Goal: Answer question/provide support: Share knowledge or assist other users

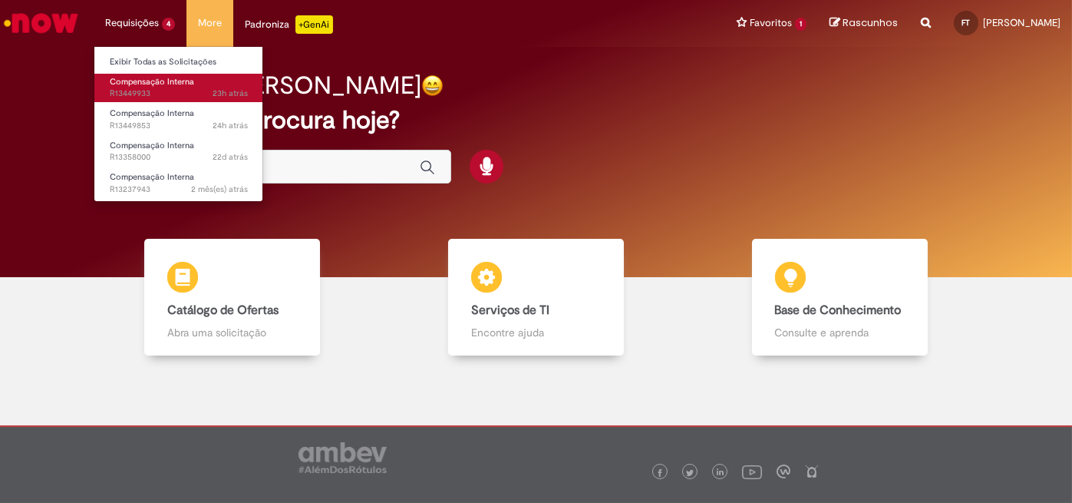
click at [170, 86] on span "Compensação Interna" at bounding box center [152, 82] width 84 height 12
click at [190, 98] on span "23h atrás 23 horas atrás R13449933" at bounding box center [179, 93] width 138 height 12
click at [123, 80] on span "Compensação Interna" at bounding box center [152, 82] width 84 height 12
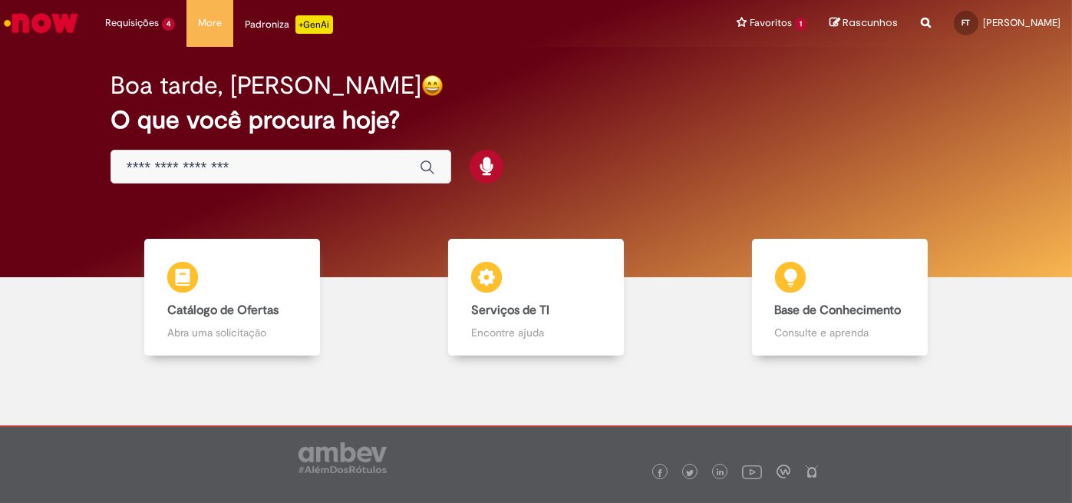
click at [333, 95] on h2 "Boa tarde, [PERSON_NAME]" at bounding box center [265, 85] width 311 height 27
click at [540, 90] on div "Boa tarde, [PERSON_NAME]" at bounding box center [535, 85] width 851 height 27
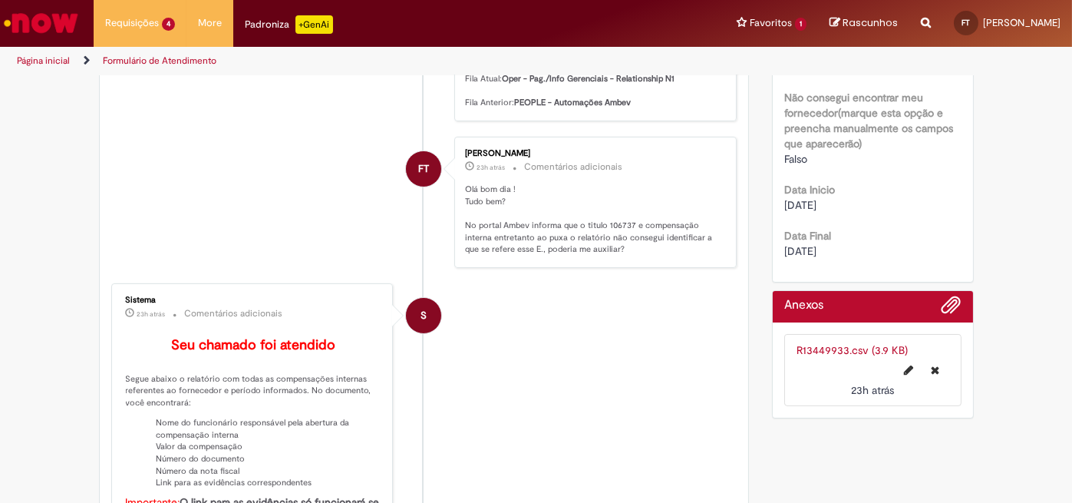
scroll to position [482, 0]
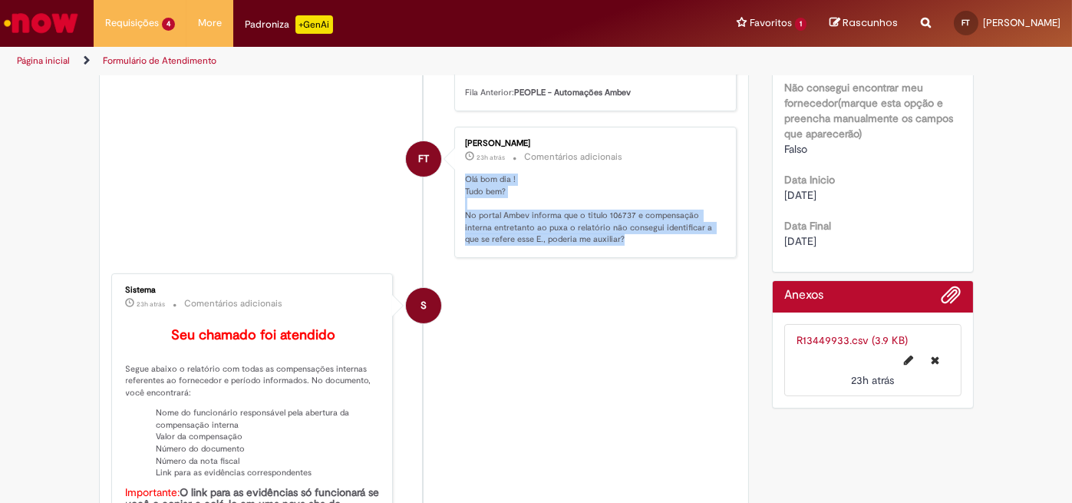
drag, startPoint x: 603, startPoint y: 259, endPoint x: 456, endPoint y: 200, distance: 158.7
click at [459, 200] on div "[PERSON_NAME] 23h atrás 23 horas atrás Comentários adicionais Olá bom dia ! Tud…" at bounding box center [595, 192] width 273 height 122
copy p "Olá bom dia ! Tudo bem? No portal Ambev informa que o titulo 106737 e compensaç…"
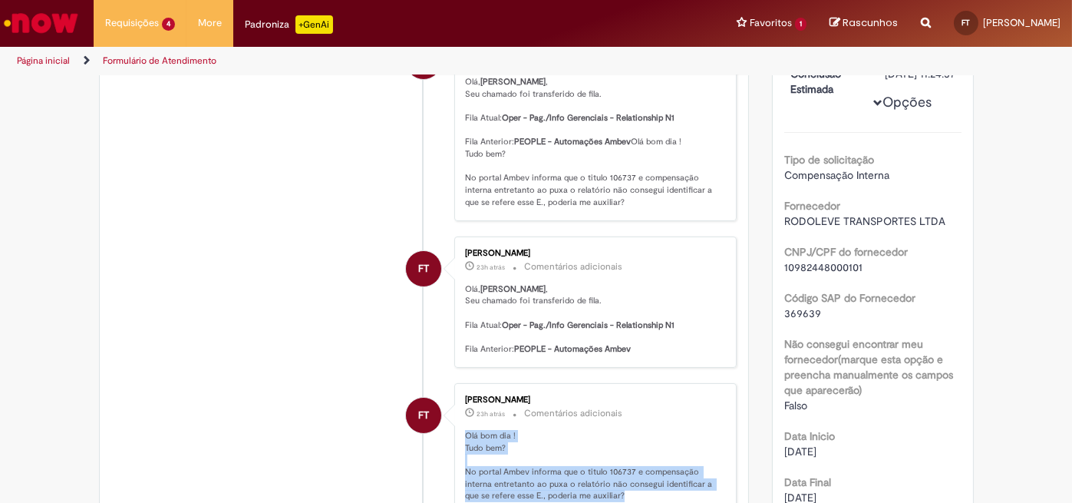
scroll to position [0, 0]
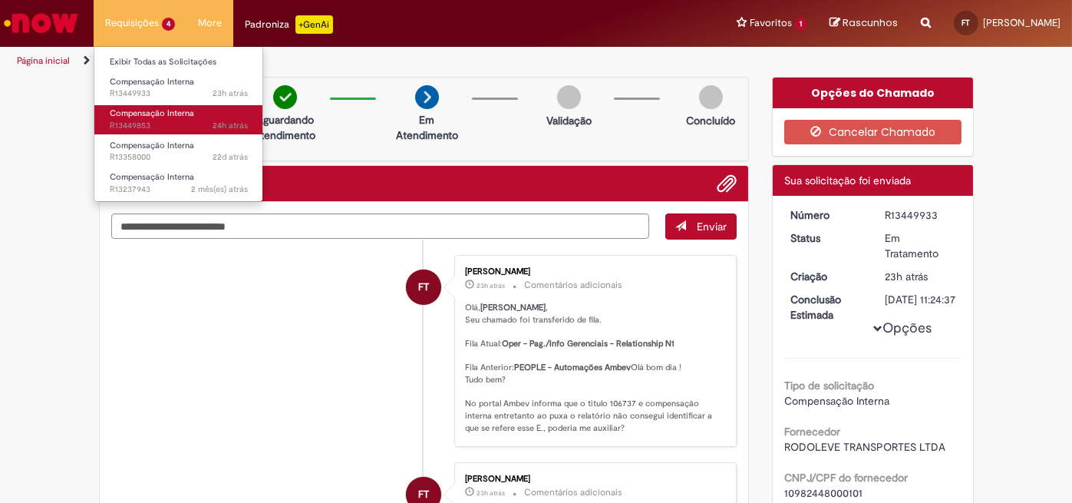
click at [150, 123] on span "24h atrás 24 horas atrás R13449853" at bounding box center [179, 126] width 138 height 12
click at [130, 110] on span "Compensação Interna" at bounding box center [152, 113] width 84 height 12
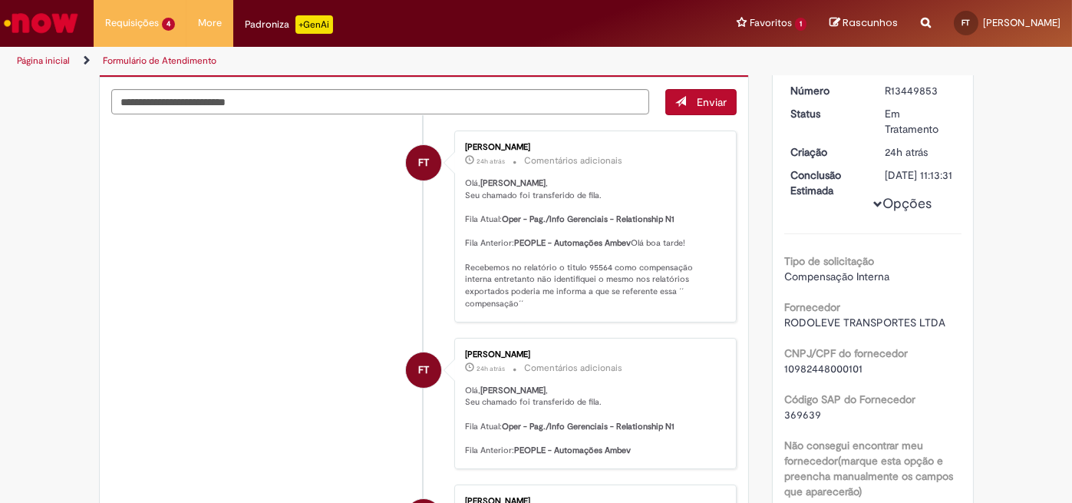
scroll to position [117, 0]
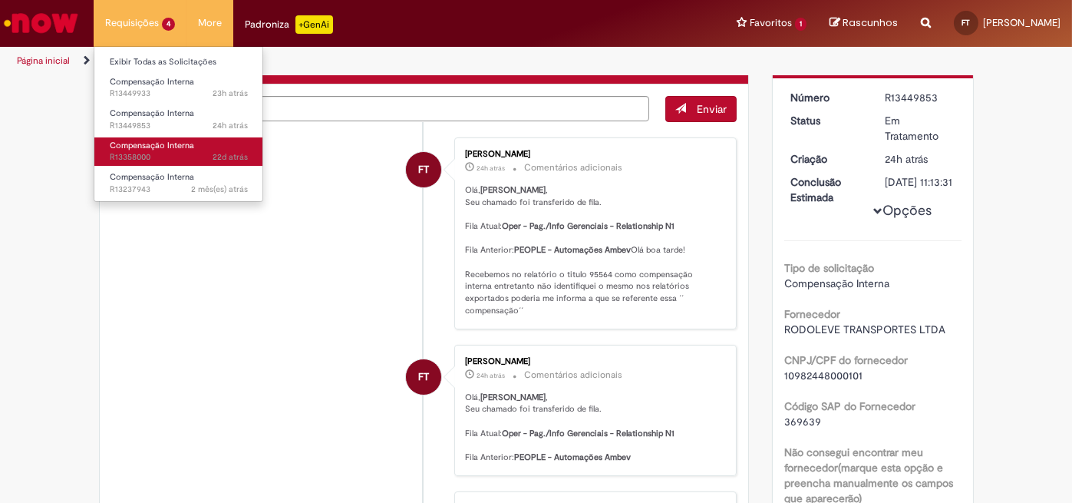
click at [150, 140] on span "Compensação Interna" at bounding box center [152, 146] width 84 height 12
click at [170, 149] on span "Compensação Interna" at bounding box center [152, 146] width 84 height 12
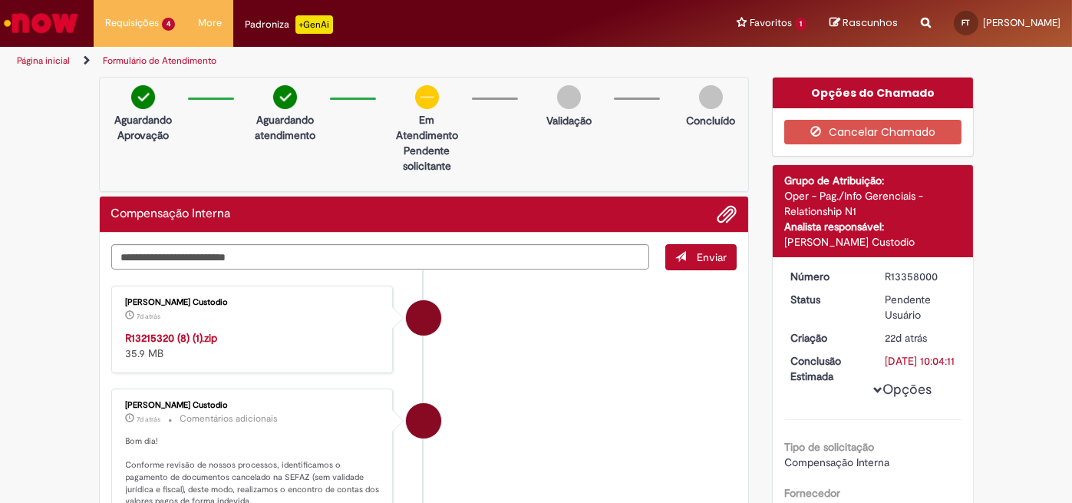
click at [180, 331] on strong "R13215320 (8) (1).zip" at bounding box center [172, 338] width 92 height 14
click at [613, 389] on li "[PERSON_NAME] Custodio 7d atrás 7 dias atrás Comentários adicionais Bom dia! Co…" at bounding box center [424, 502] width 626 height 228
click at [163, 339] on strong "R13215320 (8) (1).zip" at bounding box center [172, 338] width 92 height 14
drag, startPoint x: 796, startPoint y: 387, endPoint x: 628, endPoint y: 461, distance: 183.5
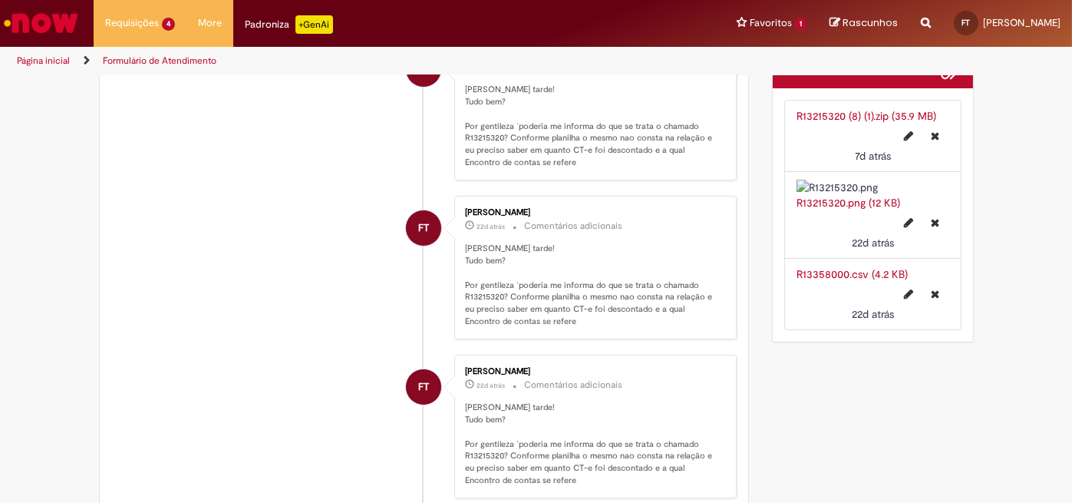
scroll to position [1023, 0]
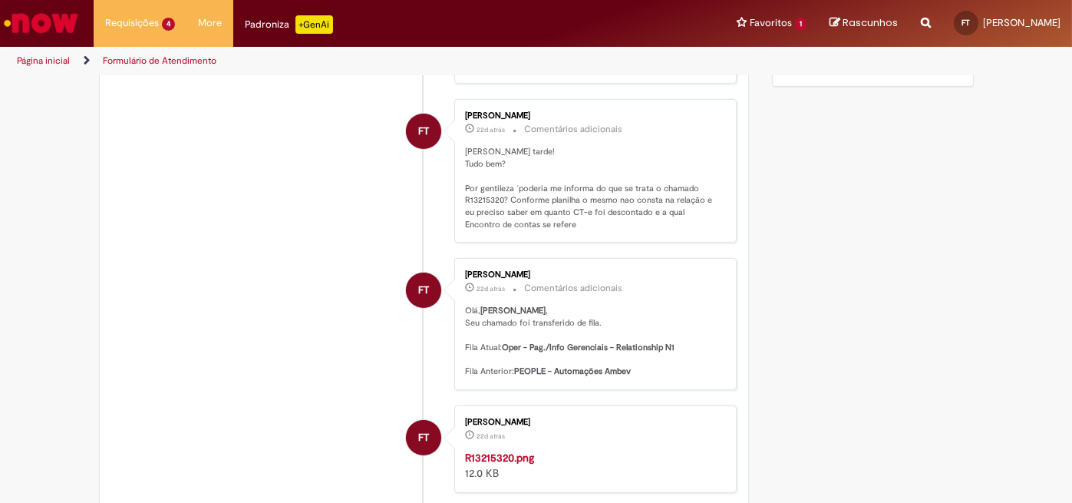
click at [571, 450] on img "Histórico de tíquete" at bounding box center [592, 450] width 255 height 0
click at [857, 142] on div "Verificar Código de Barras Aguardando Aprovação Aguardando atendimento Em Atend…" at bounding box center [536, 233] width 898 height 2358
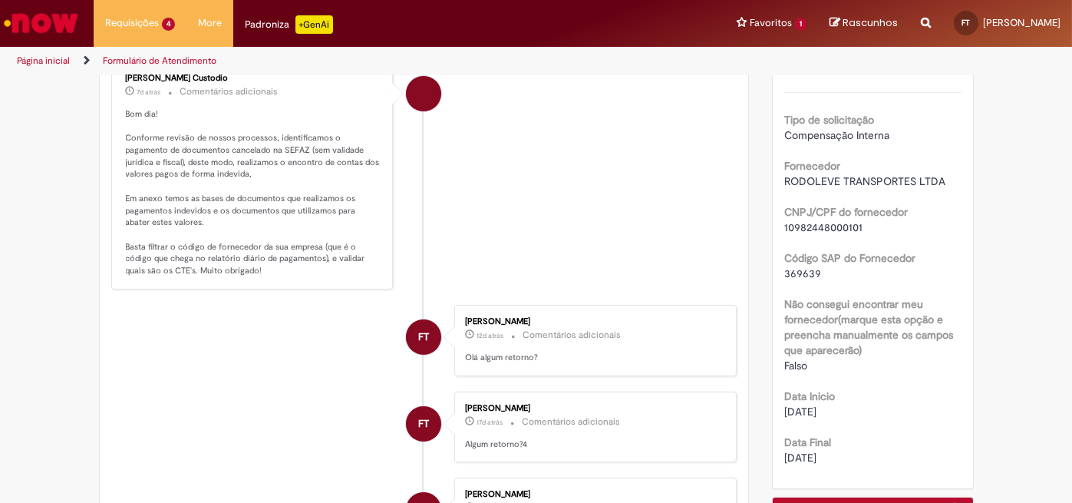
scroll to position [255, 0]
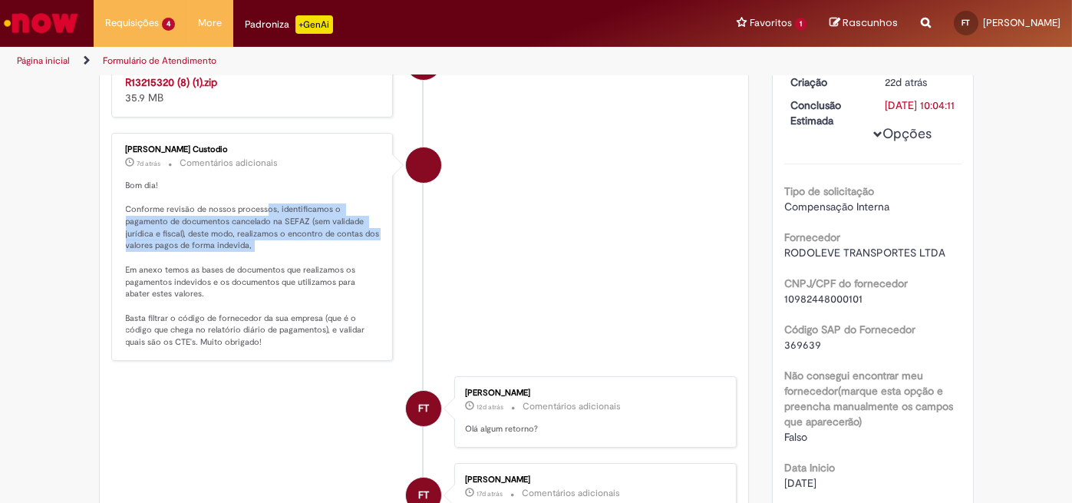
drag, startPoint x: 259, startPoint y: 209, endPoint x: 265, endPoint y: 240, distance: 31.5
click at [265, 240] on p "Bom dia! Conforme revisão de nossos processos, identificamos o pagamento de doc…" at bounding box center [253, 264] width 255 height 169
click at [190, 238] on p "Bom dia! Conforme revisão de nossos processos, identificamos o pagamento de doc…" at bounding box center [253, 264] width 255 height 169
drag, startPoint x: 186, startPoint y: 250, endPoint x: 112, endPoint y: 203, distance: 87.9
click at [116, 203] on div "[PERSON_NAME] Custodio 7d atrás 7 dias atrás Comentários adicionais Bom dia! Co…" at bounding box center [252, 246] width 273 height 219
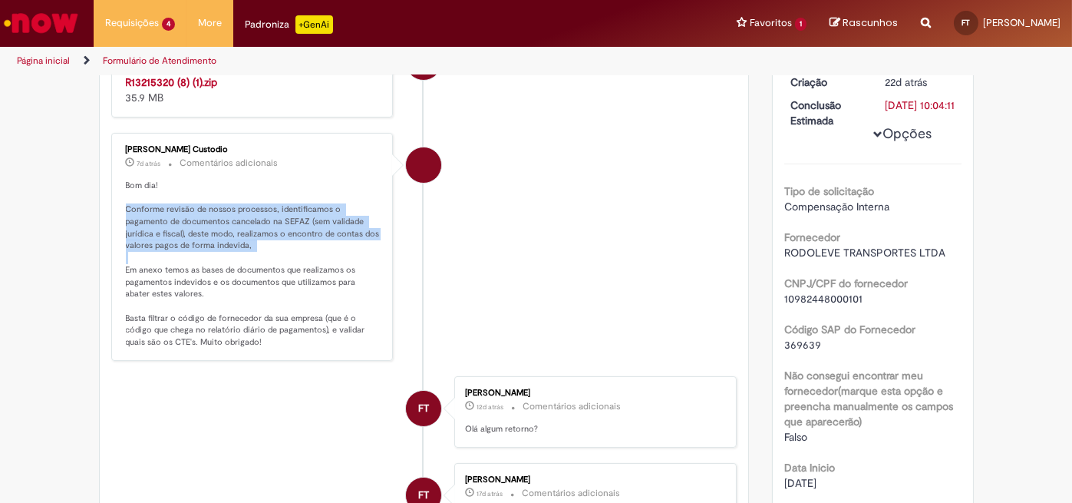
scroll to position [0, 0]
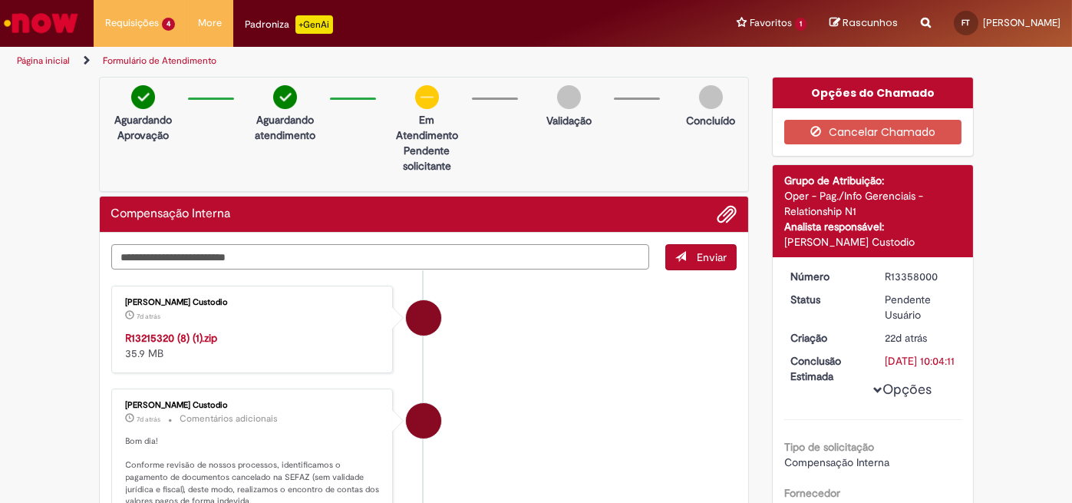
click at [158, 255] on textarea "Digite sua mensagem aqui..." at bounding box center [380, 256] width 539 height 25
click at [215, 262] on textarea "Digite sua mensagem aqui..." at bounding box center [380, 256] width 539 height 25
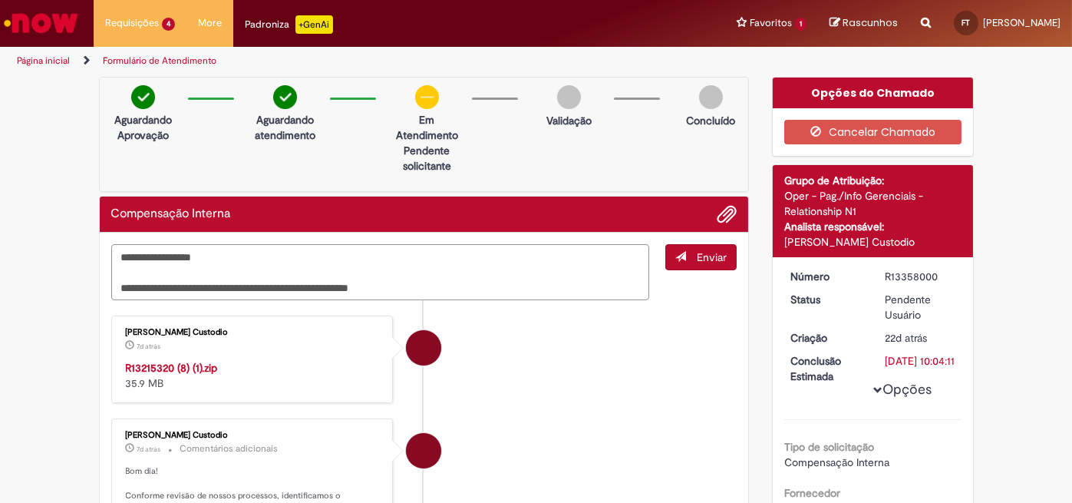
click at [348, 285] on textarea "**********" at bounding box center [380, 272] width 539 height 56
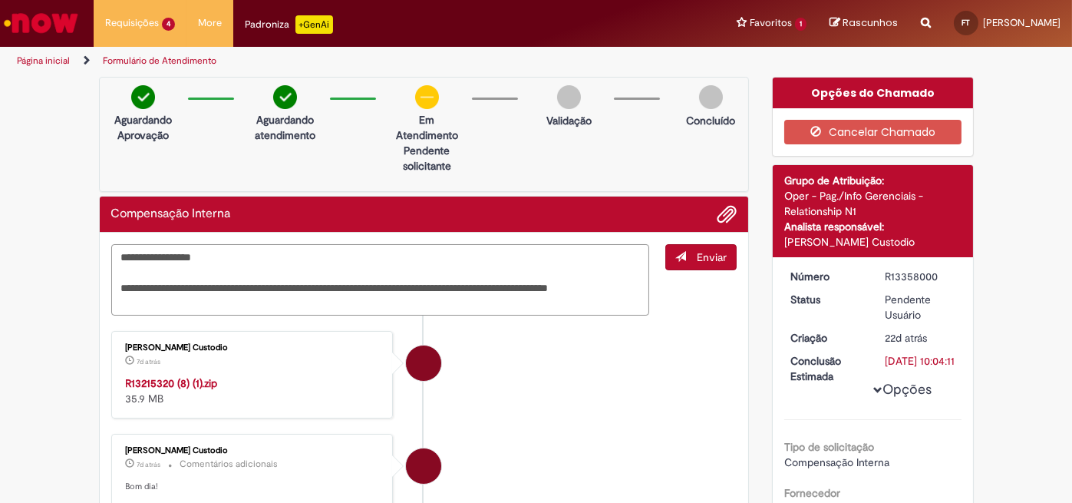
click at [283, 287] on textarea "**********" at bounding box center [380, 279] width 539 height 71
click at [296, 299] on textarea "**********" at bounding box center [380, 279] width 539 height 71
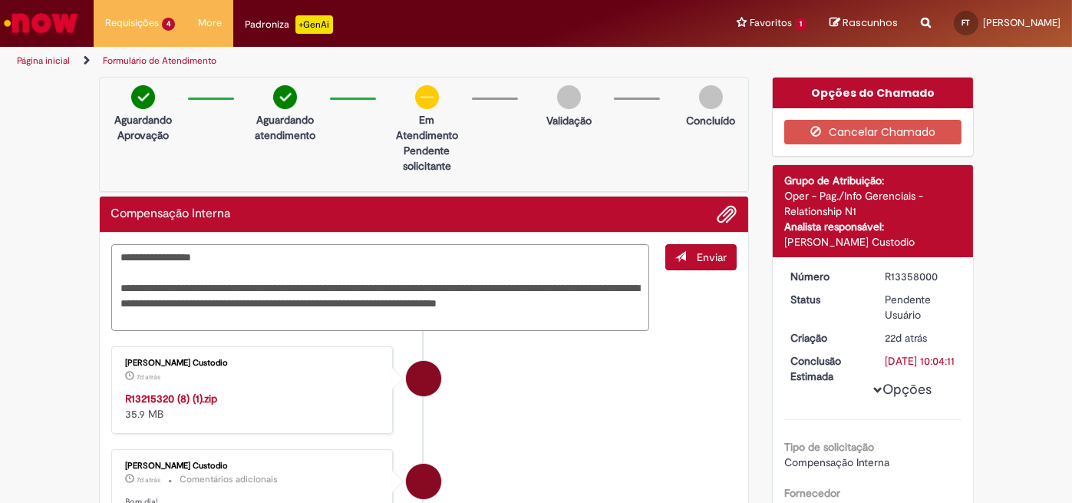
click at [176, 321] on textarea "**********" at bounding box center [380, 287] width 539 height 87
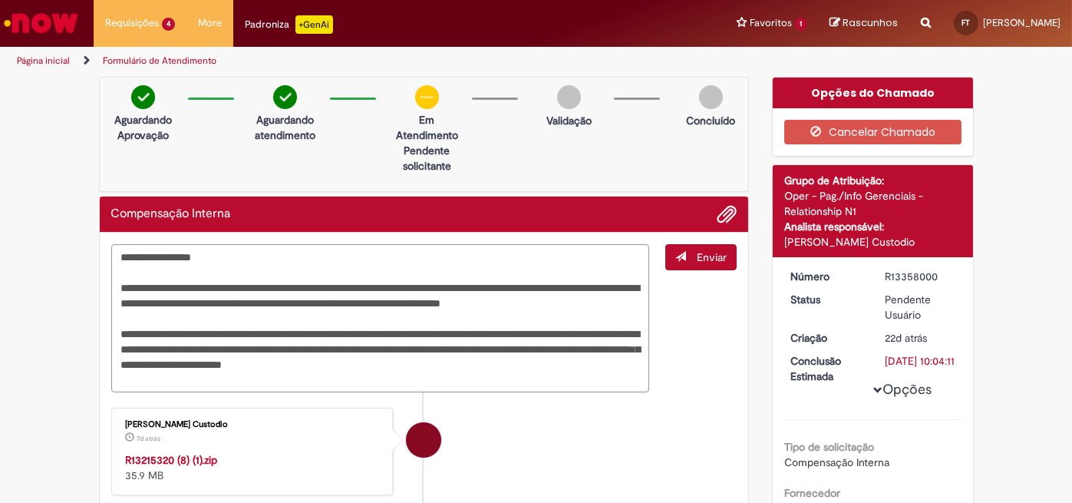
type textarea "**********"
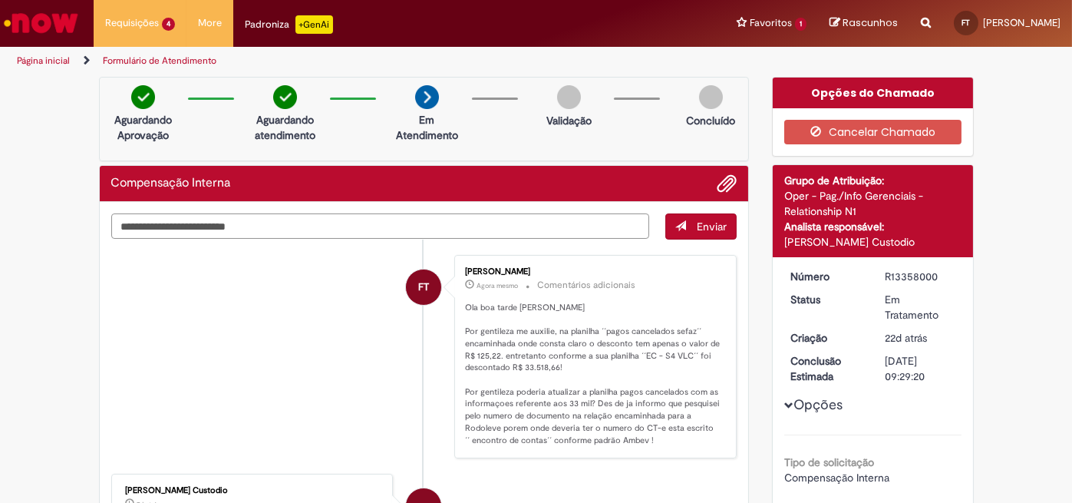
click at [148, 231] on textarea "Digite sua mensagem aqui..." at bounding box center [380, 225] width 539 height 25
click at [720, 177] on span "Adicionar anexos" at bounding box center [726, 184] width 18 height 18
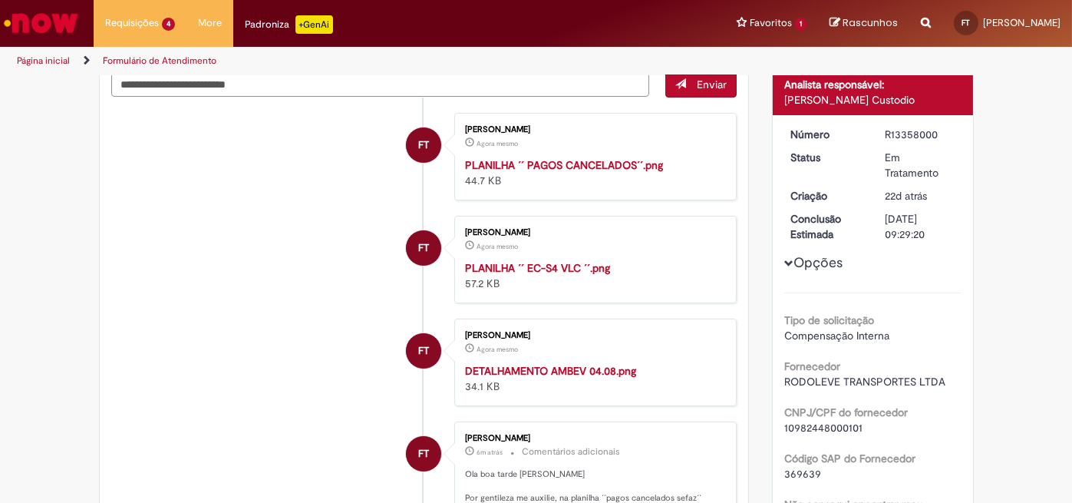
scroll to position [114, 0]
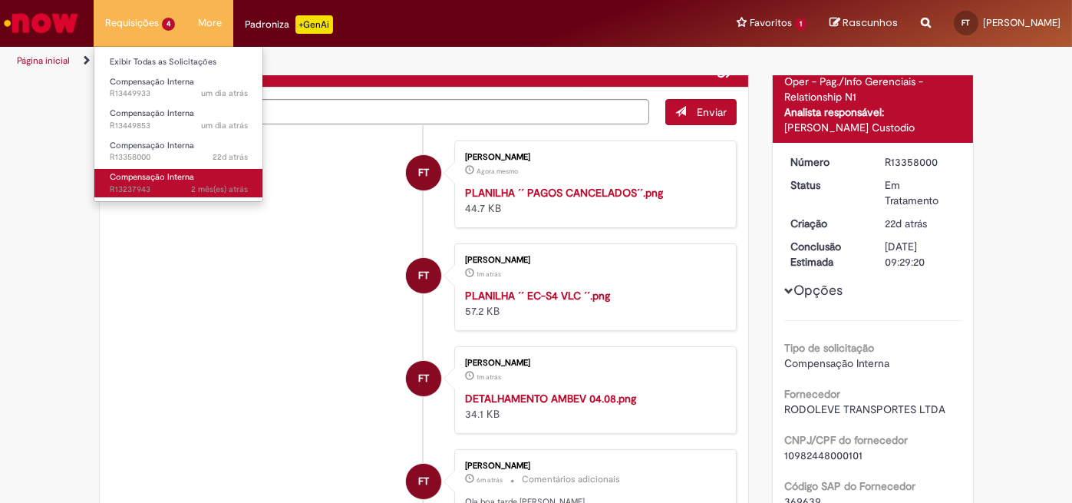
click at [173, 174] on span "Compensação Interna" at bounding box center [152, 177] width 84 height 12
click at [181, 186] on span "2 mês(es) atrás 2 meses atrás R13237943" at bounding box center [179, 189] width 138 height 12
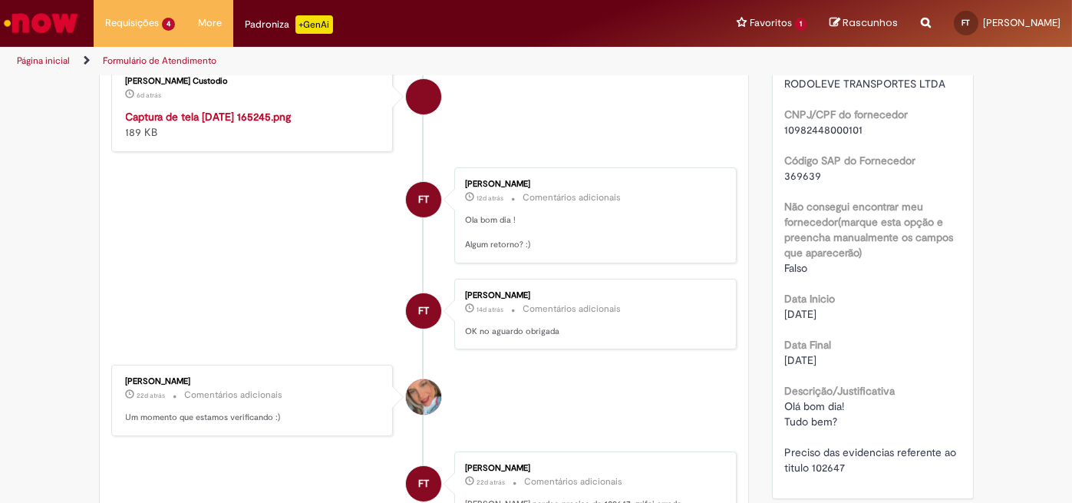
scroll to position [184, 0]
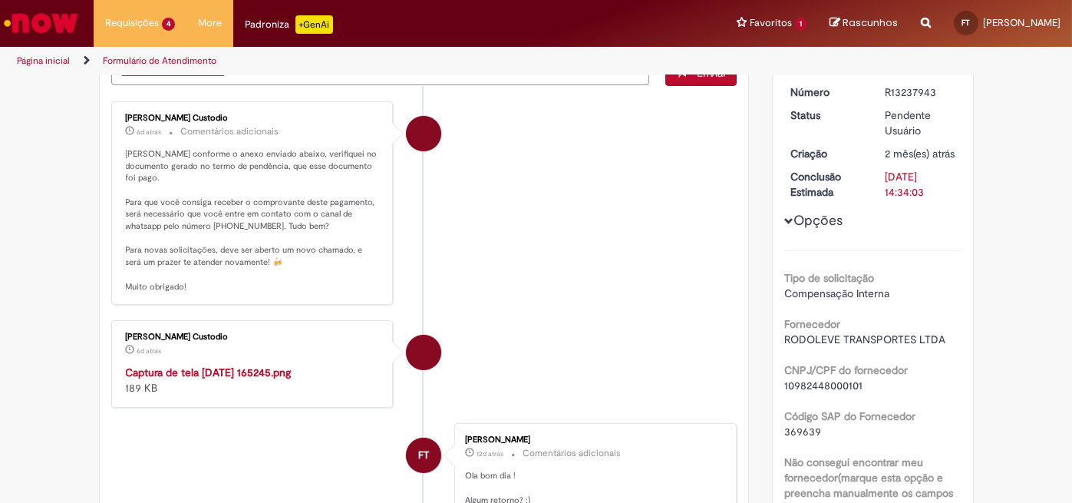
click at [253, 364] on img "Histórico de tíquete" at bounding box center [253, 364] width 255 height 0
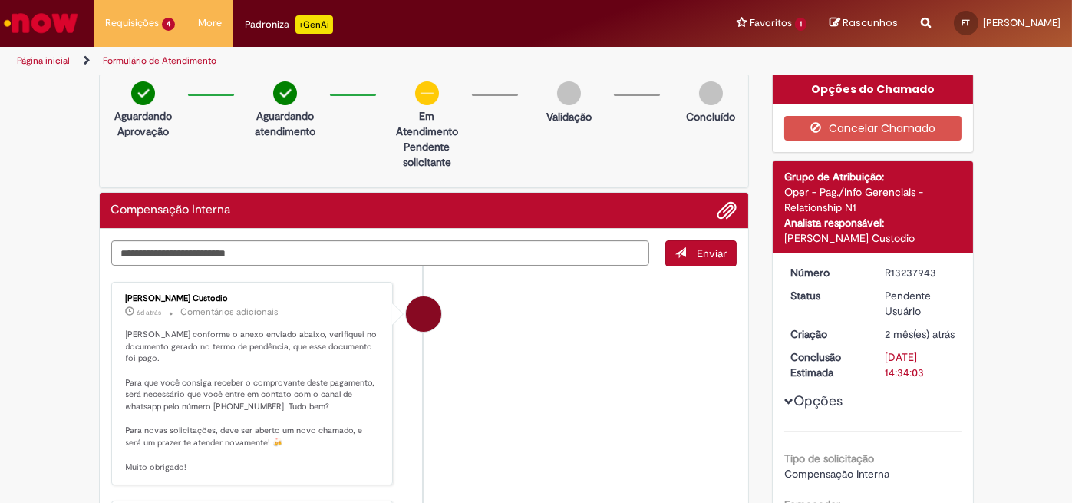
scroll to position [0, 0]
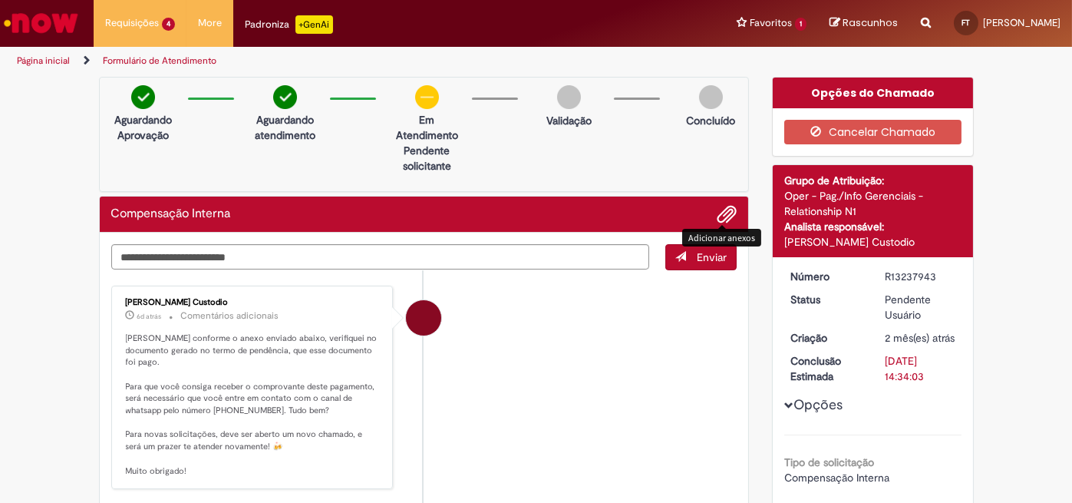
click at [722, 216] on span "Adicionar anexos" at bounding box center [726, 215] width 18 height 18
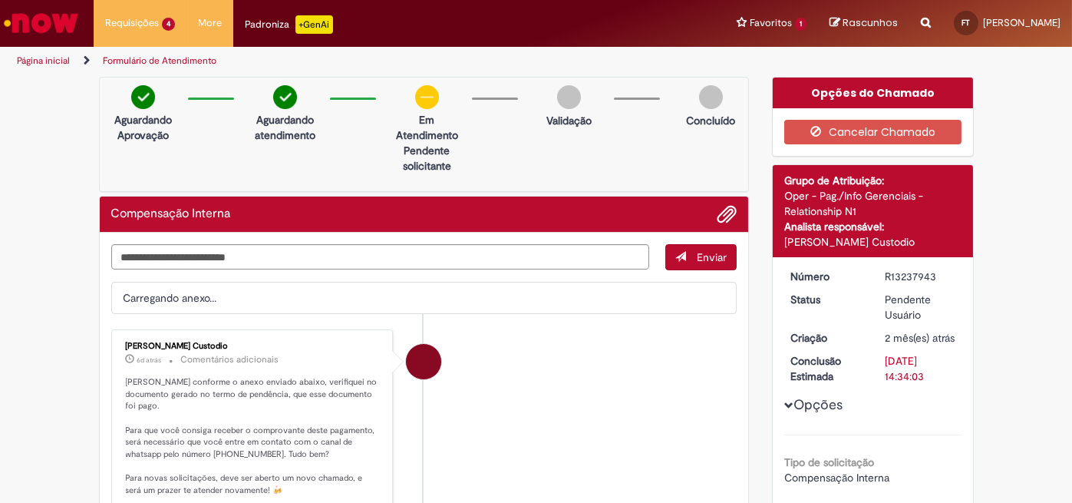
click at [720, 214] on span "Adicionar anexos" at bounding box center [726, 215] width 18 height 18
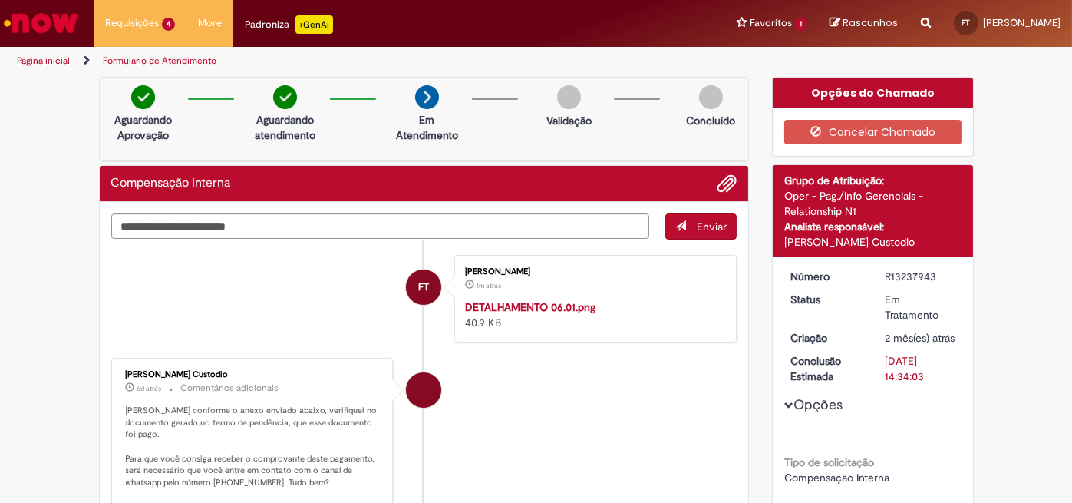
click at [720, 189] on span "Adicionar anexos" at bounding box center [726, 184] width 18 height 18
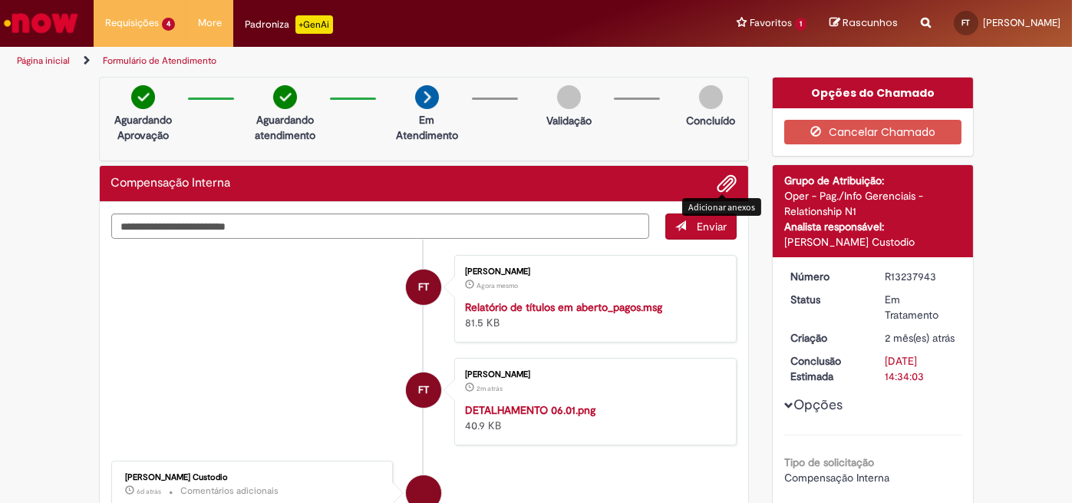
click at [719, 183] on span "Adicionar anexos" at bounding box center [726, 184] width 18 height 18
click at [328, 223] on textarea "Digite sua mensagem aqui..." at bounding box center [380, 225] width 539 height 25
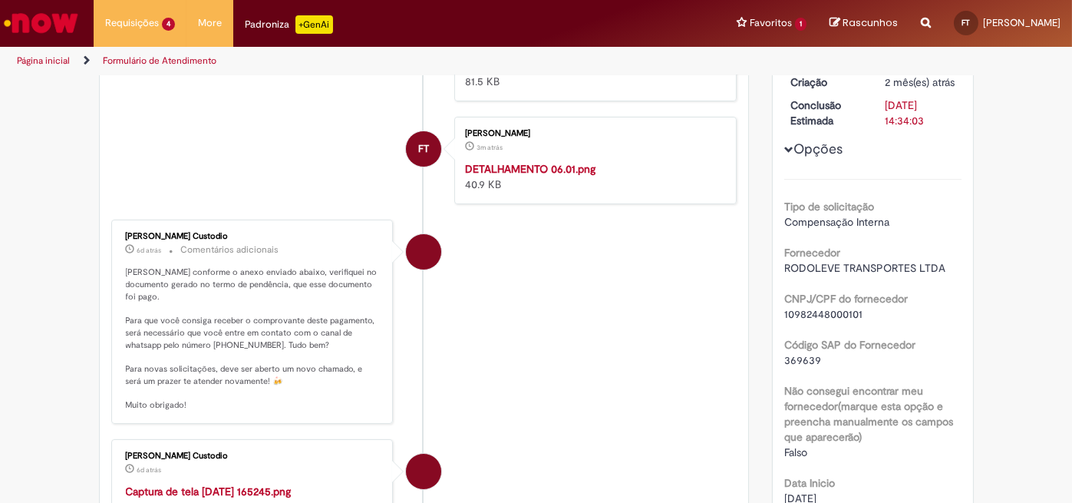
scroll to position [511, 0]
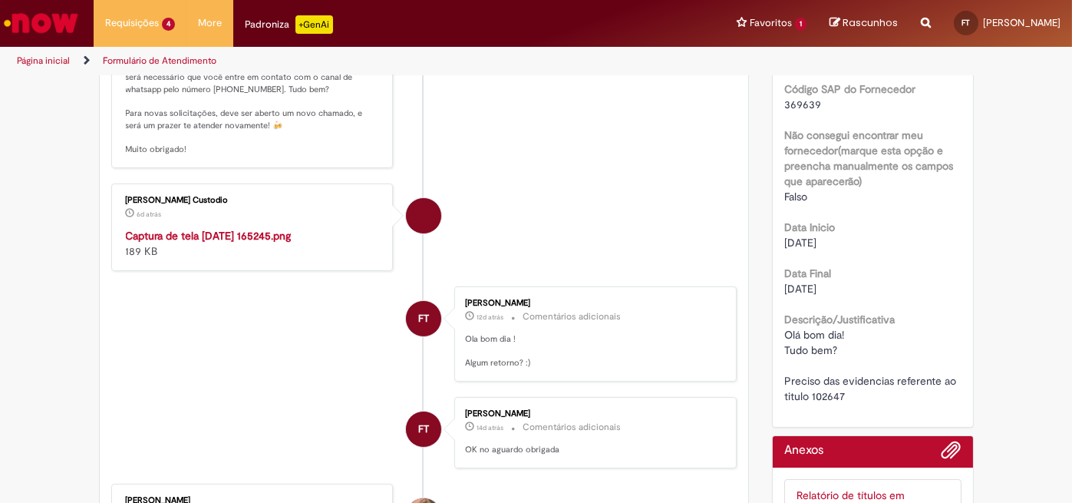
drag, startPoint x: 580, startPoint y: 397, endPoint x: 593, endPoint y: 388, distance: 16.0
click at [578, 271] on li "[PERSON_NAME] Custodio 6d atrás 6 dias atrás Captura de tela [DATE] 165245.png …" at bounding box center [424, 226] width 626 height 87
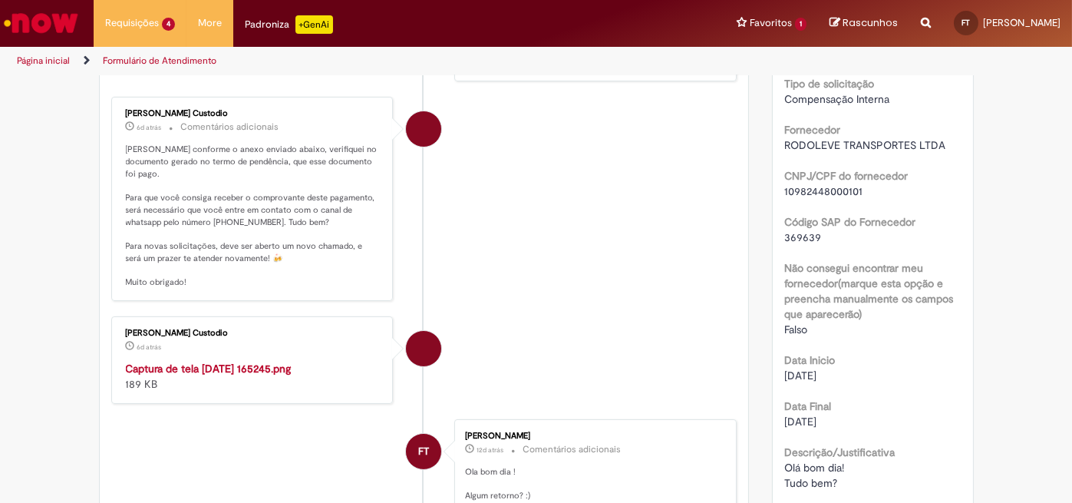
scroll to position [123, 0]
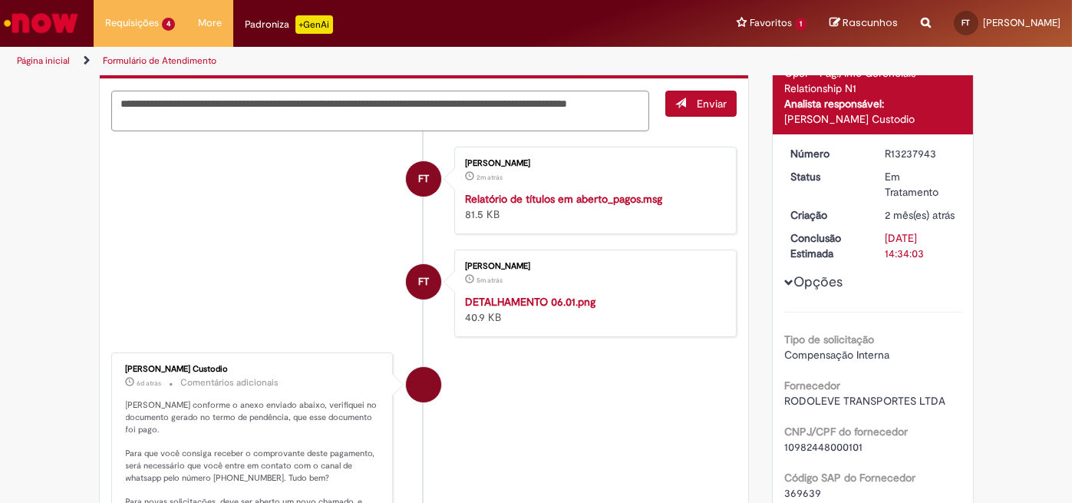
click at [313, 116] on textarea "**********" at bounding box center [380, 111] width 539 height 41
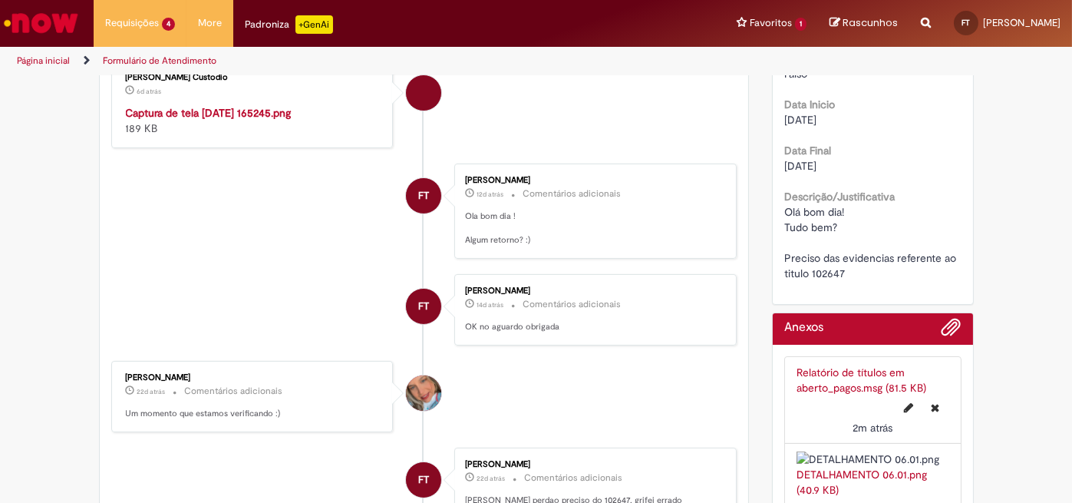
scroll to position [0, 0]
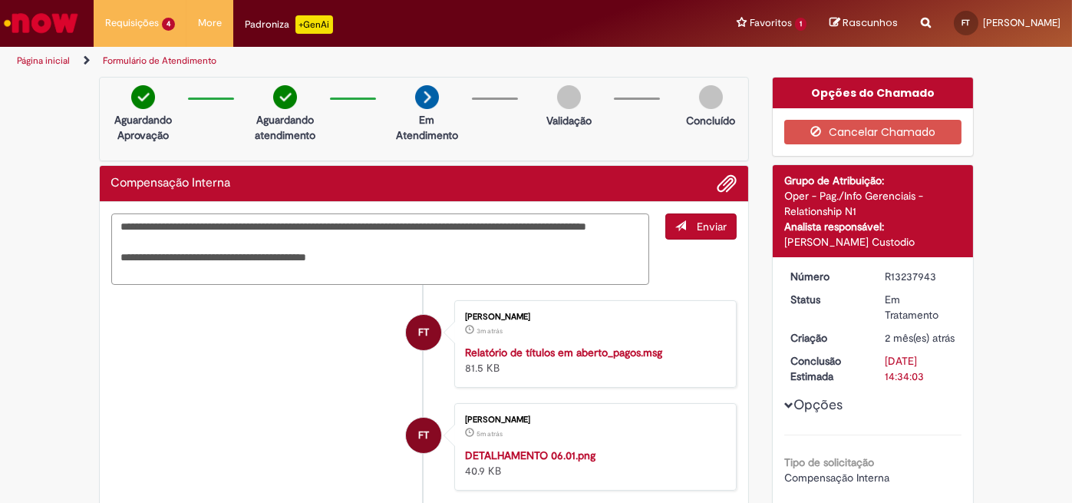
click at [306, 272] on textarea "**********" at bounding box center [380, 248] width 539 height 71
click at [305, 274] on textarea "**********" at bounding box center [380, 248] width 539 height 71
click at [365, 272] on textarea "**********" at bounding box center [380, 248] width 539 height 71
drag, startPoint x: 498, startPoint y: 269, endPoint x: 460, endPoint y: 268, distance: 37.6
click at [460, 268] on textarea "**********" at bounding box center [380, 248] width 539 height 71
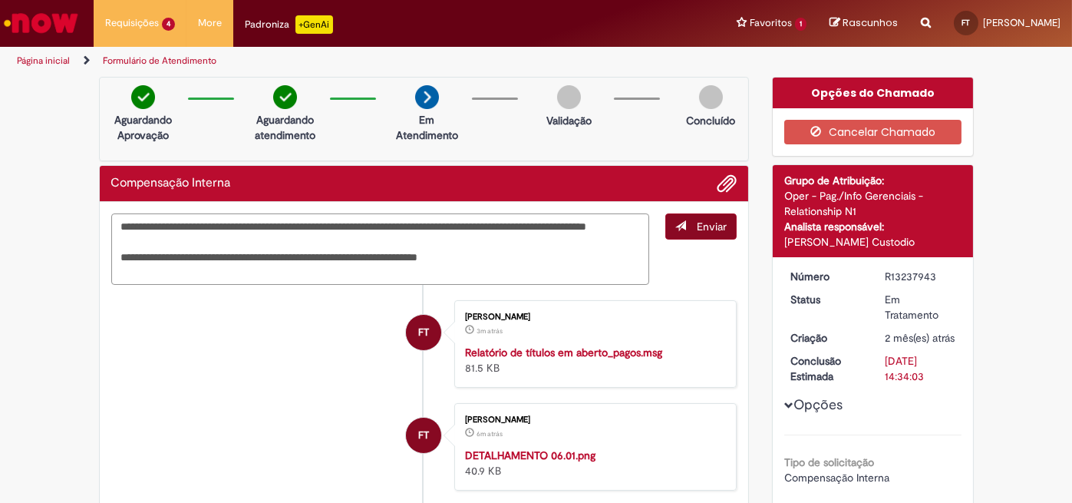
type textarea "**********"
click at [689, 218] on button "Enviar" at bounding box center [700, 226] width 71 height 26
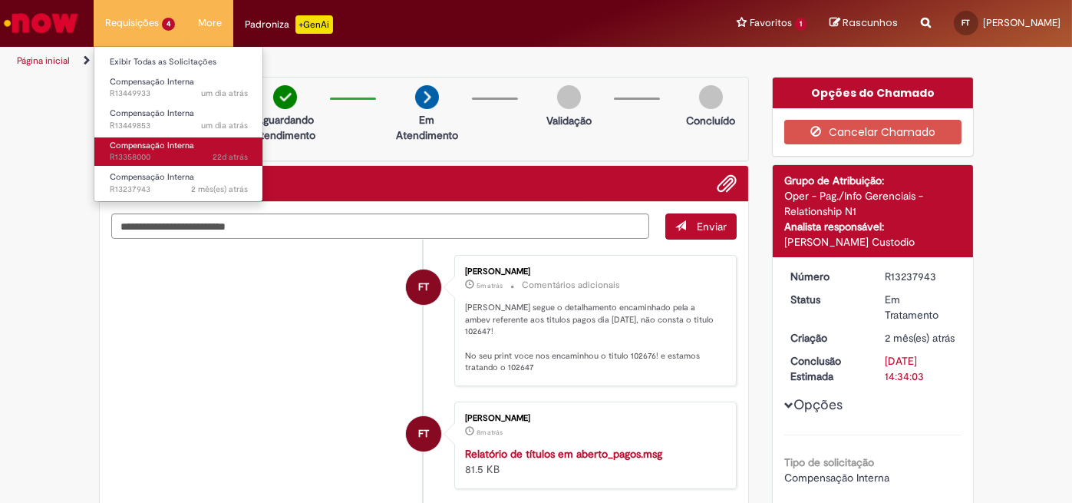
click at [153, 150] on link "Compensação Interna 22d atrás 22 dias atrás R13358000" at bounding box center [178, 151] width 169 height 28
